Goal: Transaction & Acquisition: Purchase product/service

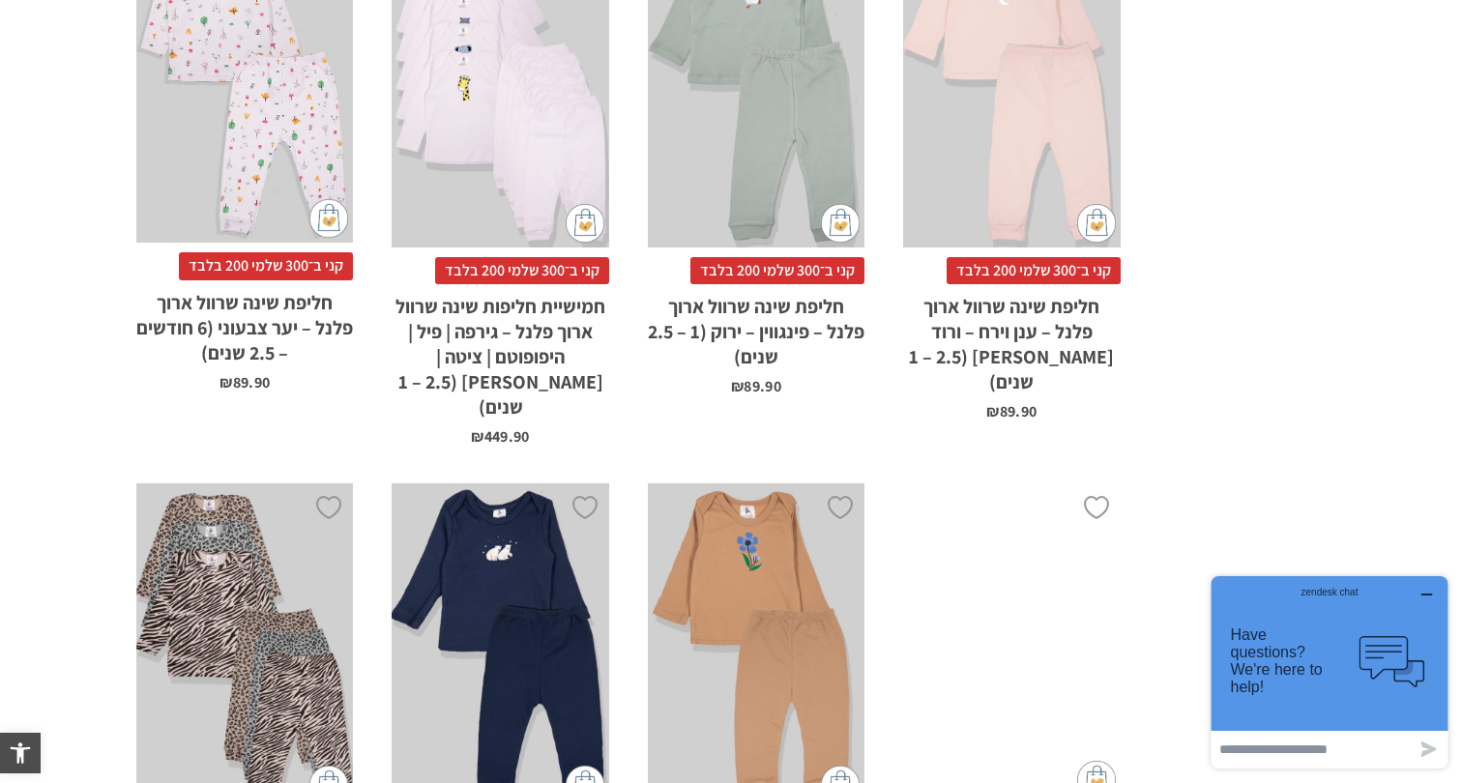
scroll to position [2086, 0]
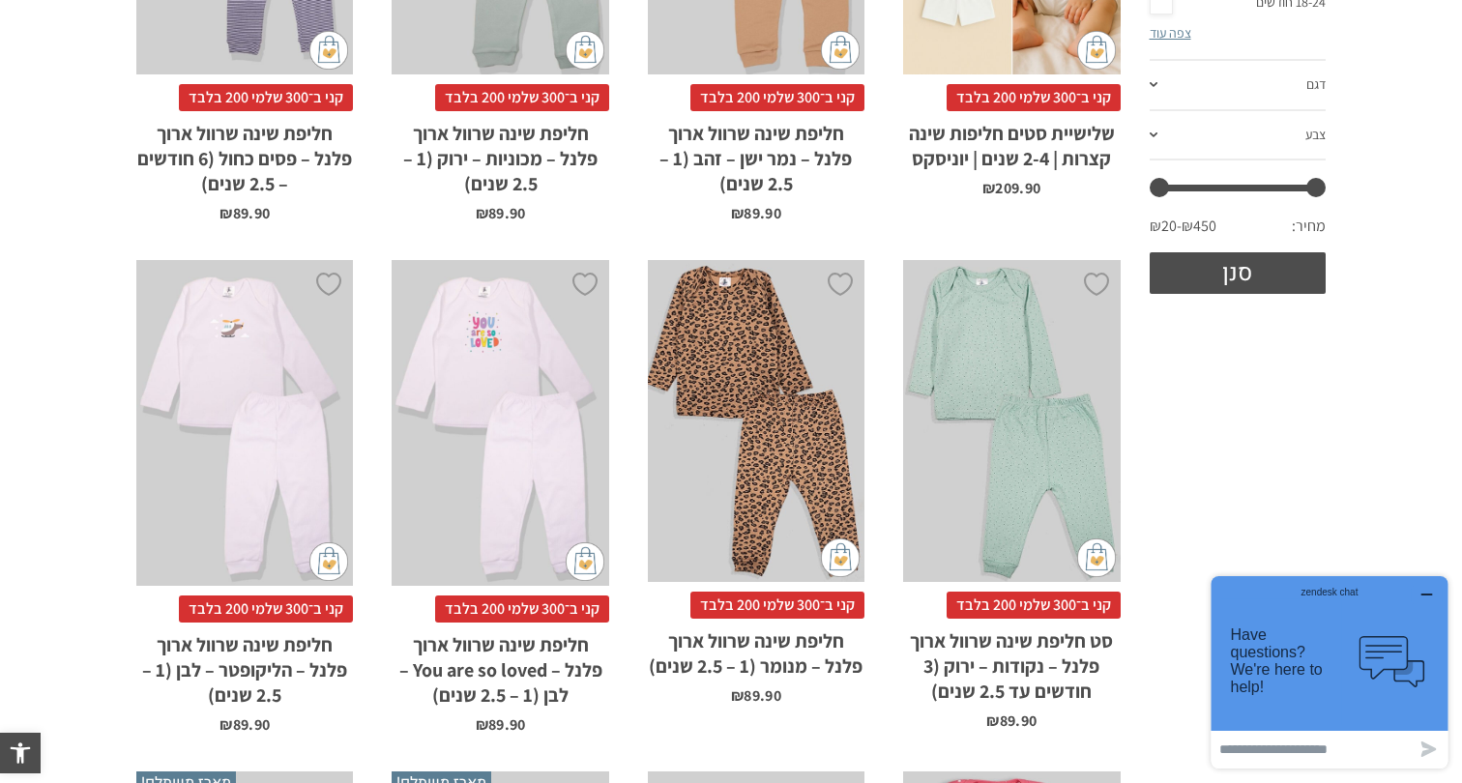
scroll to position [0, 0]
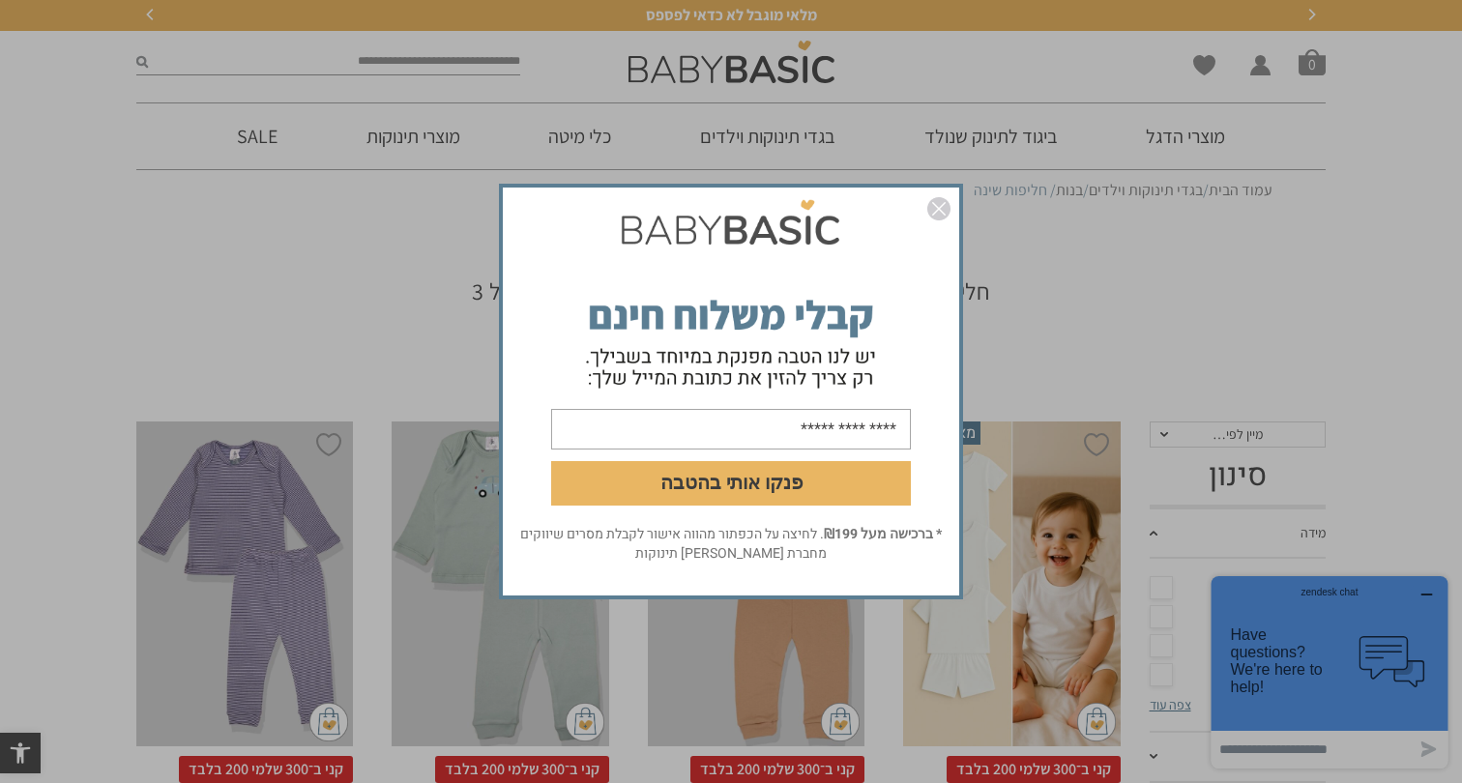
click at [941, 217] on img "סגור" at bounding box center [938, 208] width 23 height 23
click at [934, 209] on img "סגור" at bounding box center [938, 208] width 23 height 23
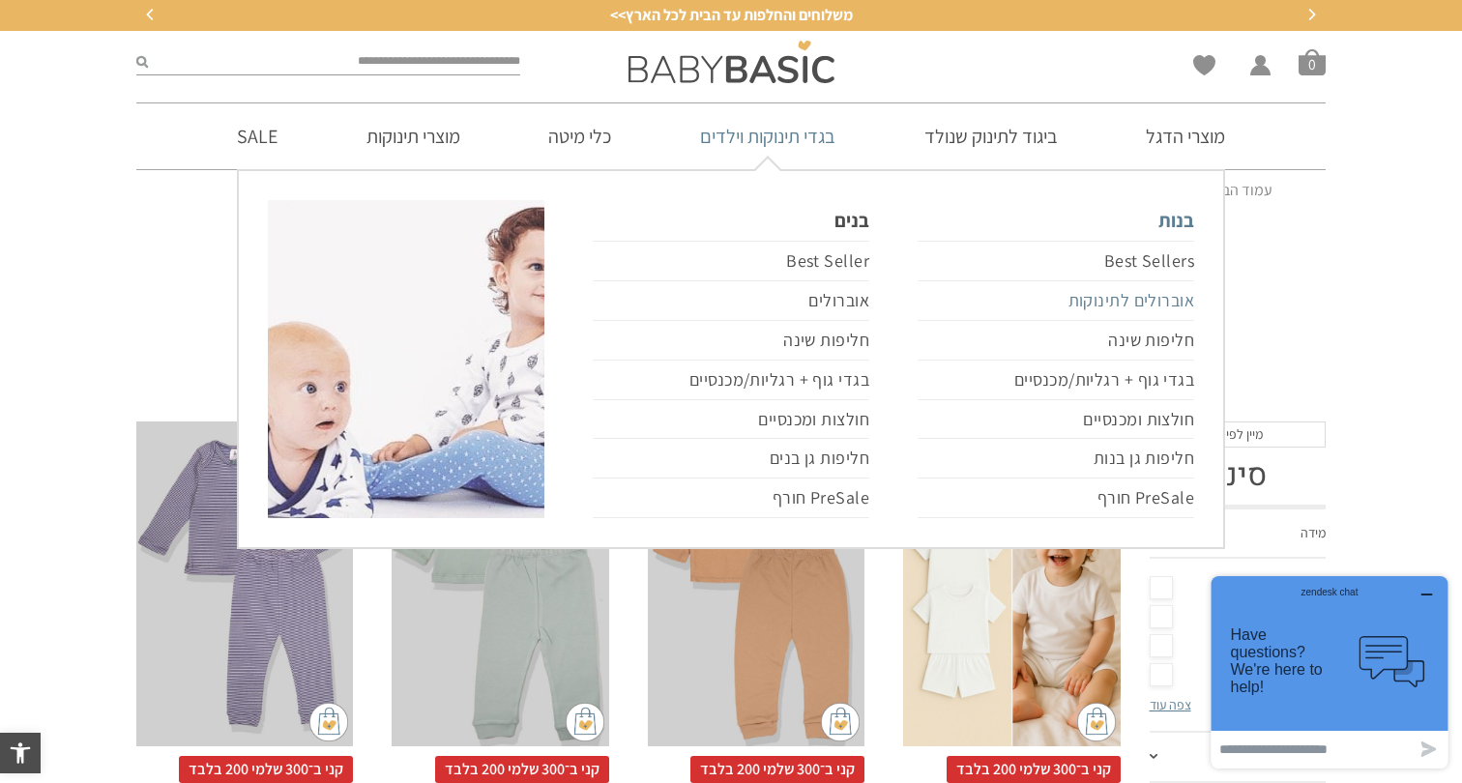
click at [1092, 304] on link "אוברולים לתינוקות" at bounding box center [1055, 301] width 276 height 40
